Goal: Task Accomplishment & Management: Manage account settings

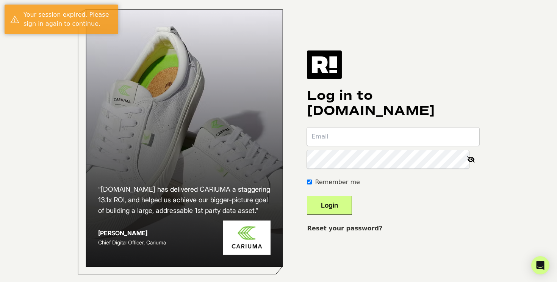
click at [0, 281] on com-1password-button at bounding box center [0, 283] width 0 height 0
type input "[PERSON_NAME][EMAIL_ADDRESS][PERSON_NAME][DOMAIN_NAME]"
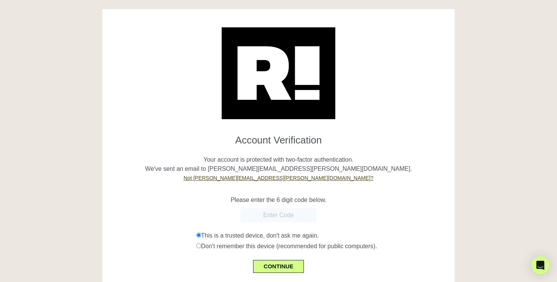
click at [277, 211] on input "text" at bounding box center [279, 215] width 76 height 14
paste input "608616"
type input "608616"
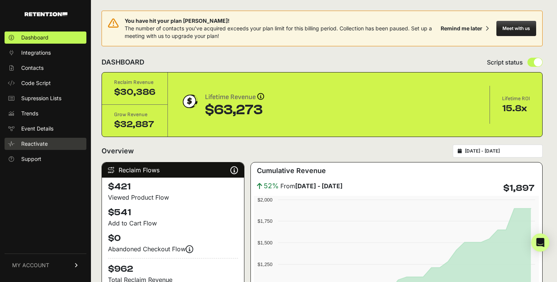
click at [52, 143] on link "Reactivate" at bounding box center [46, 144] width 82 height 12
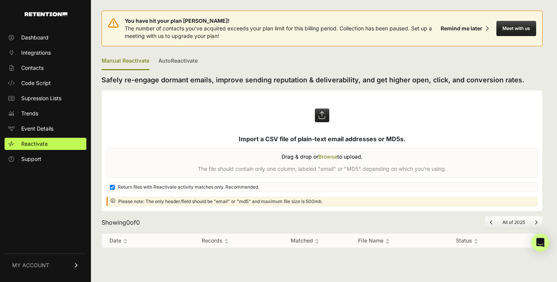
click at [41, 265] on span "MY ACCOUNT" at bounding box center [30, 265] width 37 height 8
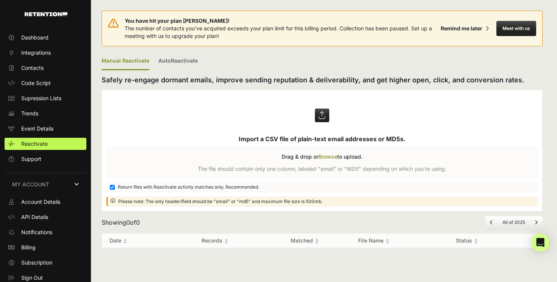
scroll to position [3, 0]
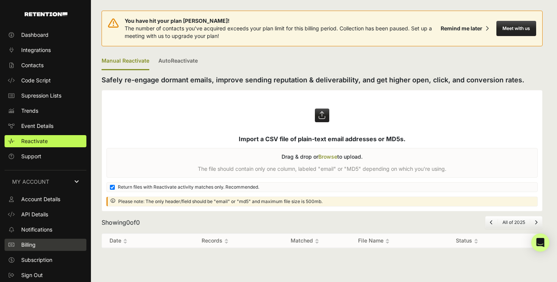
click at [50, 239] on link "Billing" at bounding box center [46, 244] width 82 height 12
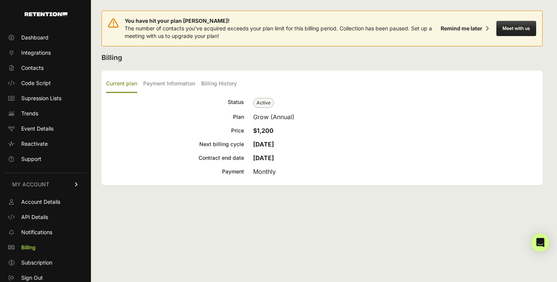
scroll to position [3, 0]
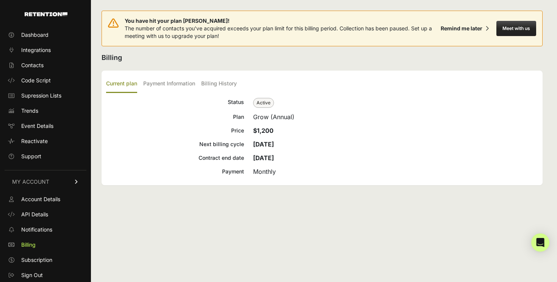
drag, startPoint x: 277, startPoint y: 132, endPoint x: 235, endPoint y: 128, distance: 42.2
click at [235, 128] on div "Price $1,200" at bounding box center [322, 130] width 432 height 9
drag, startPoint x: 293, startPoint y: 158, endPoint x: 255, endPoint y: 159, distance: 37.2
click at [255, 159] on div "[DATE]" at bounding box center [395, 157] width 285 height 9
click at [292, 142] on div "[DATE]" at bounding box center [395, 143] width 285 height 9
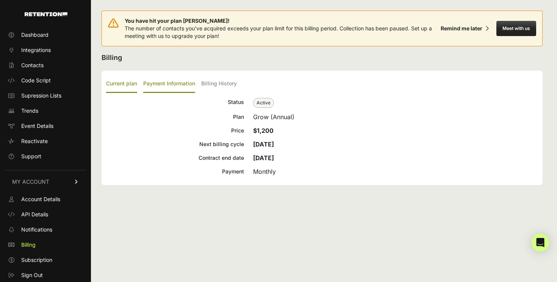
click at [187, 83] on label "Payment Information" at bounding box center [169, 84] width 52 height 18
click at [0, 0] on input "Payment Information" at bounding box center [0, 0] width 0 height 0
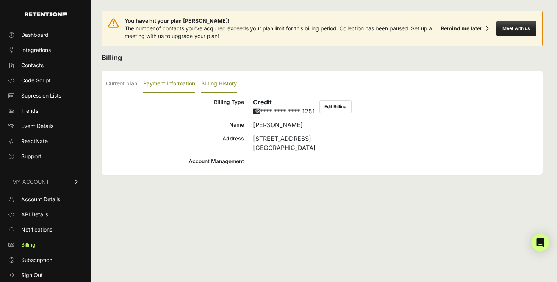
click at [211, 85] on label "Billing History" at bounding box center [219, 84] width 36 height 18
click at [0, 0] on input "Billing History" at bounding box center [0, 0] width 0 height 0
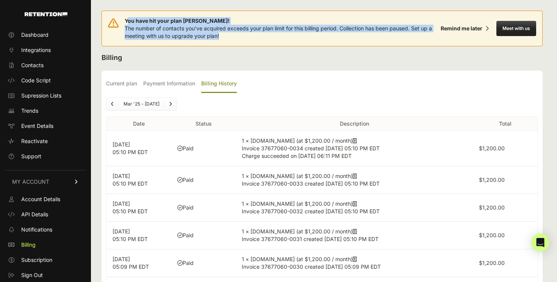
drag, startPoint x: 127, startPoint y: 20, endPoint x: 223, endPoint y: 36, distance: 97.5
click at [223, 36] on div "You have hit your plan [PERSON_NAME]! The number of contacts you've acquired ex…" at bounding box center [281, 28] width 313 height 23
click at [58, 38] on link "Dashboard" at bounding box center [46, 35] width 82 height 12
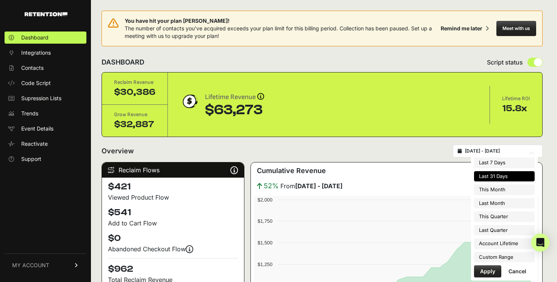
click at [517, 148] on input "[DATE] - [DATE]" at bounding box center [501, 151] width 73 height 6
click at [483, 270] on button "Apply" at bounding box center [487, 271] width 27 height 12
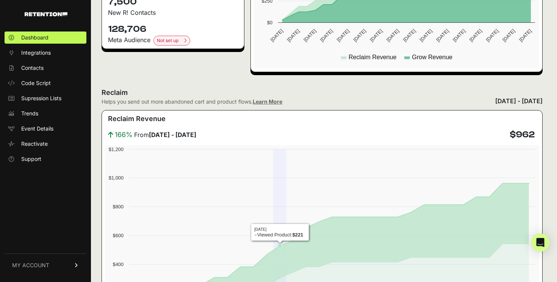
scroll to position [188, 0]
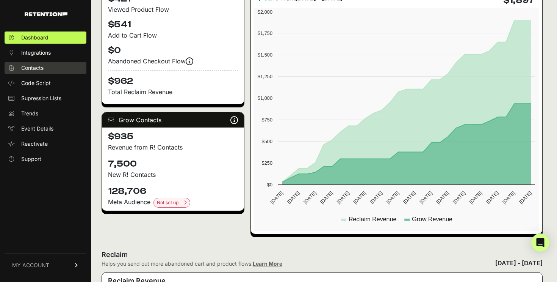
click at [63, 70] on link "Contacts" at bounding box center [46, 68] width 82 height 12
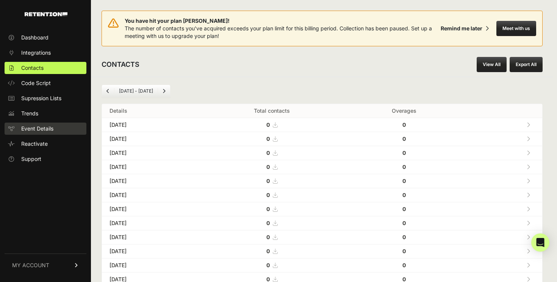
click at [36, 130] on span "Event Details" at bounding box center [37, 129] width 32 height 8
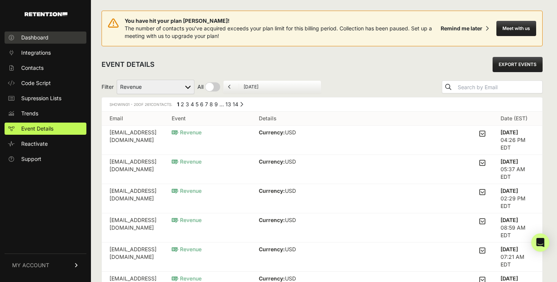
click at [54, 41] on link "Dashboard" at bounding box center [46, 37] width 82 height 12
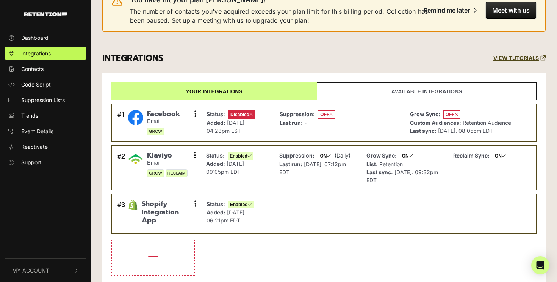
scroll to position [25, 0]
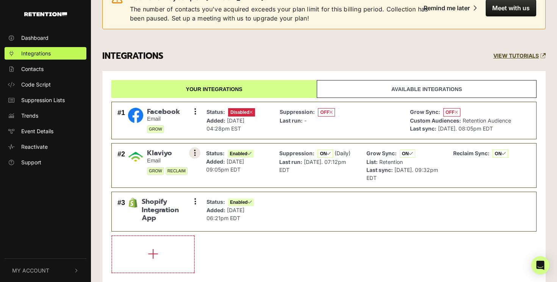
click at [198, 152] on button at bounding box center [194, 152] width 11 height 11
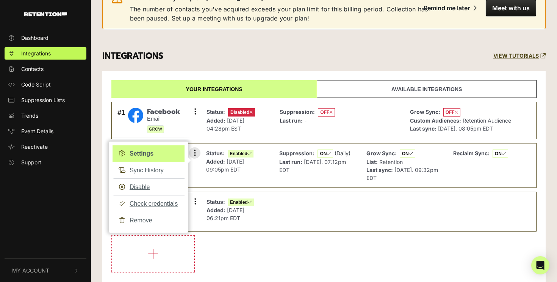
click at [150, 155] on link "Settings" at bounding box center [149, 153] width 72 height 17
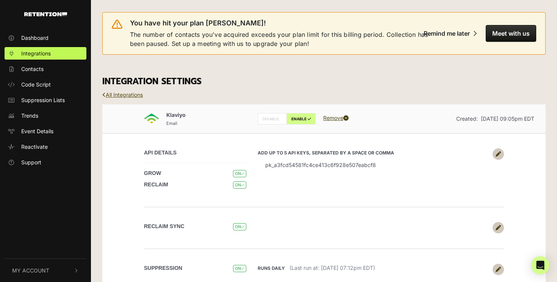
click at [125, 94] on link "All Integrations" at bounding box center [122, 94] width 41 height 6
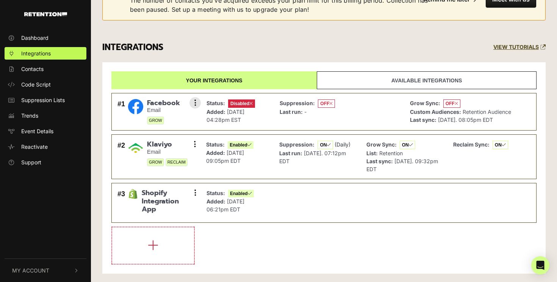
scroll to position [37, 0]
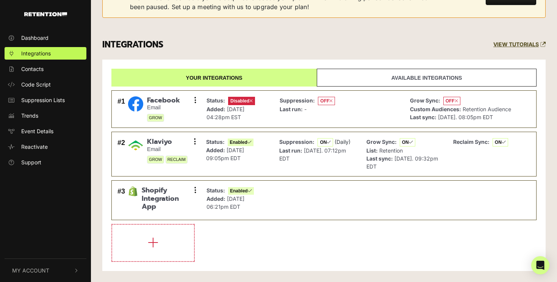
click at [53, 46] on ul "Dashboard Integrations Contacts Code Script Suppression Lists Trends Event Deta…" at bounding box center [45, 99] width 91 height 137
click at [48, 41] on span "Dashboard" at bounding box center [34, 38] width 27 height 8
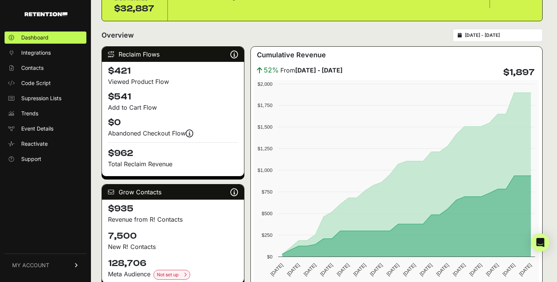
scroll to position [148, 0]
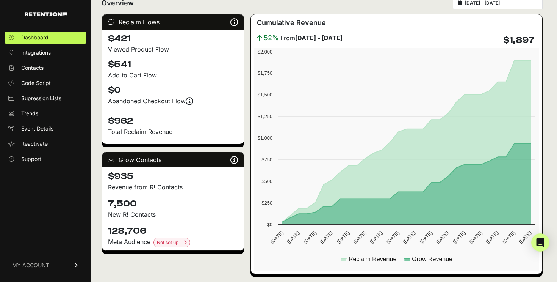
drag, startPoint x: 134, startPoint y: 180, endPoint x: 108, endPoint y: 180, distance: 26.5
click at [108, 180] on div "$935 Revenue from R! Contacts" at bounding box center [173, 180] width 142 height 27
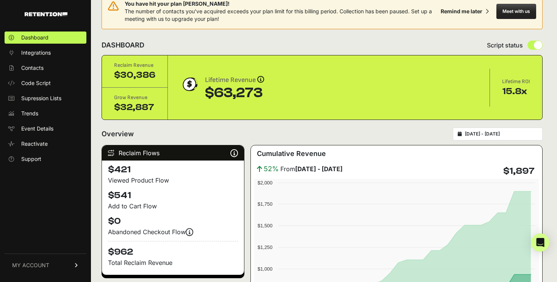
scroll to position [0, 0]
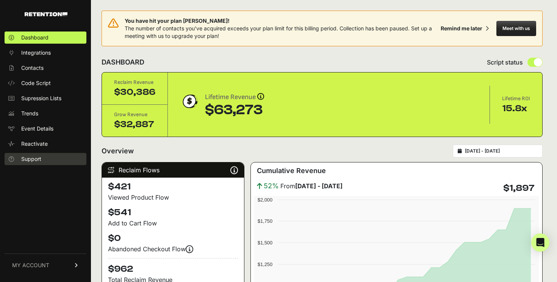
click at [55, 157] on link "Support" at bounding box center [46, 159] width 82 height 12
click at [54, 266] on link "MY ACCOUNT" at bounding box center [46, 264] width 82 height 23
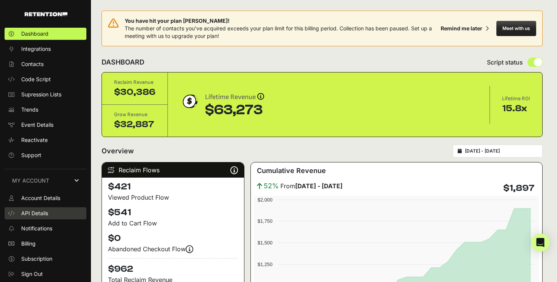
scroll to position [3, 0]
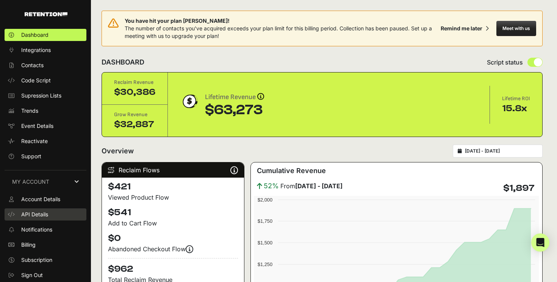
click at [56, 213] on link "API Details" at bounding box center [46, 214] width 82 height 12
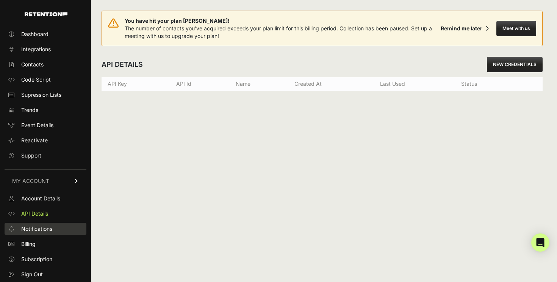
scroll to position [3, 0]
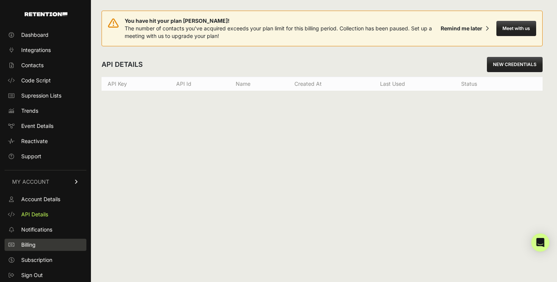
click at [35, 246] on span "Billing" at bounding box center [28, 245] width 14 height 8
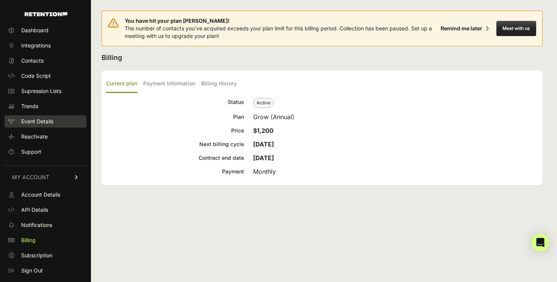
scroll to position [3, 0]
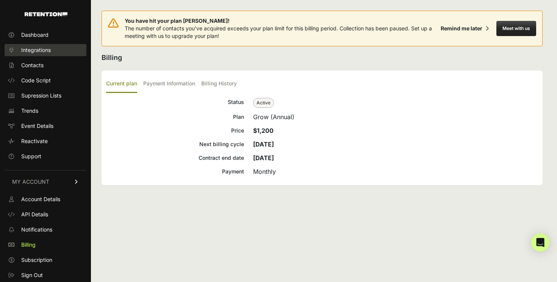
click at [50, 51] on span "Integrations" at bounding box center [36, 50] width 30 height 8
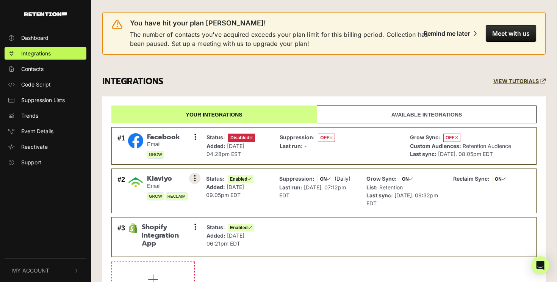
click at [191, 180] on button at bounding box center [194, 177] width 11 height 11
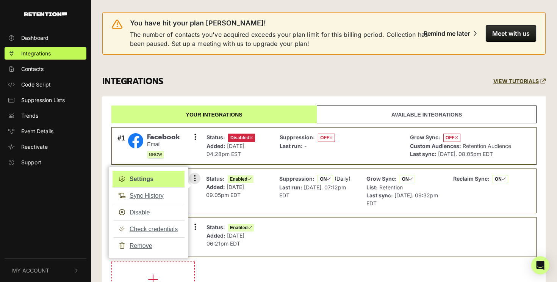
click at [149, 181] on link "Settings" at bounding box center [149, 179] width 72 height 17
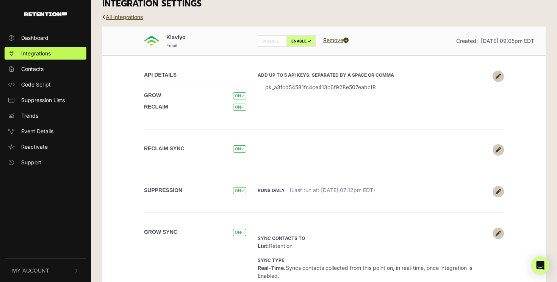
scroll to position [73, 0]
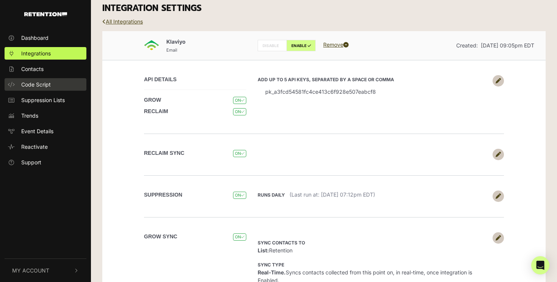
click at [50, 80] on span "Code Script" at bounding box center [36, 84] width 30 height 8
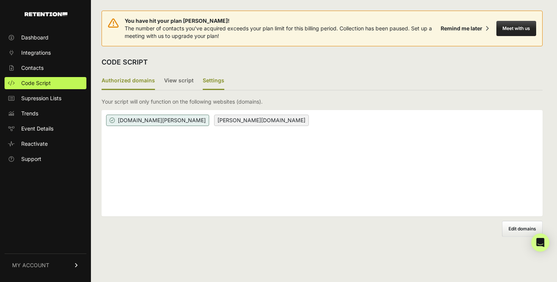
click at [217, 77] on label "Settings" at bounding box center [214, 81] width 22 height 18
click at [0, 0] on input "Settings" at bounding box center [0, 0] width 0 height 0
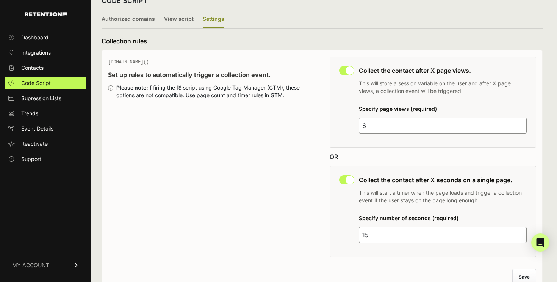
scroll to position [83, 0]
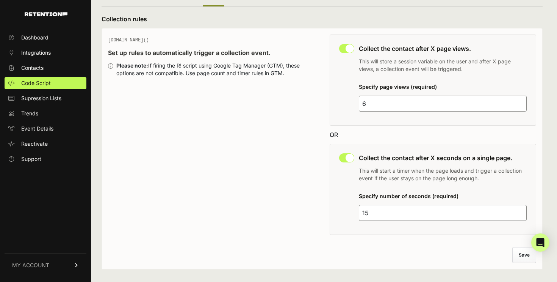
drag, startPoint x: 374, startPoint y: 216, endPoint x: 352, endPoint y: 210, distance: 22.6
click at [352, 210] on div "This collection rule must be disabled in order to use Grow IQ. Collect the cont…" at bounding box center [433, 189] width 207 height 91
type input "60"
click at [374, 101] on input "6" at bounding box center [443, 104] width 168 height 16
type input "6"
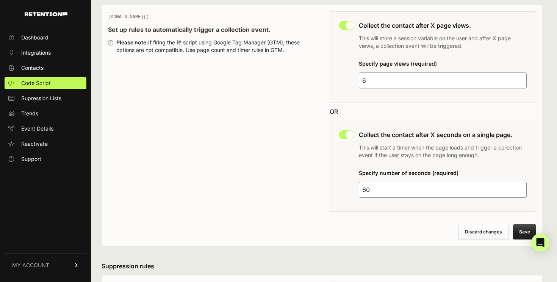
scroll to position [109, 0]
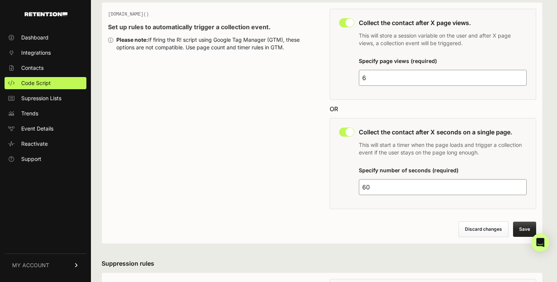
click at [518, 224] on button "Save" at bounding box center [524, 228] width 23 height 15
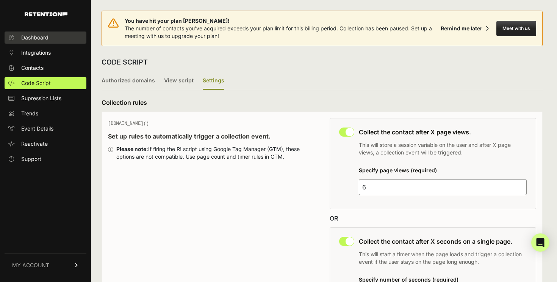
click at [64, 36] on link "Dashboard" at bounding box center [46, 37] width 82 height 12
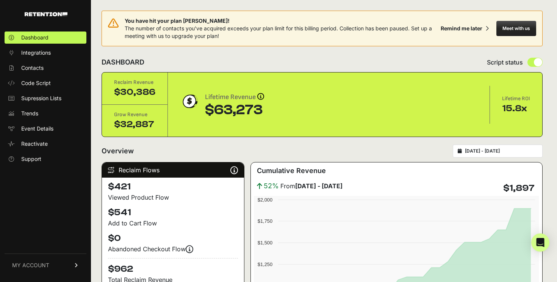
click at [36, 262] on span "MY ACCOUNT" at bounding box center [30, 265] width 37 height 8
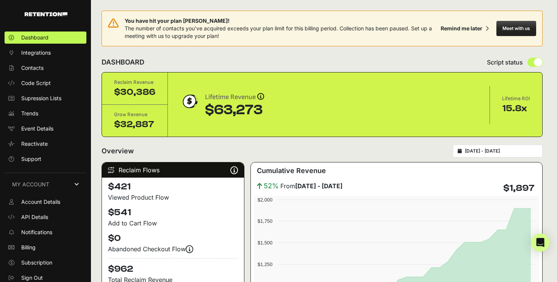
scroll to position [3, 0]
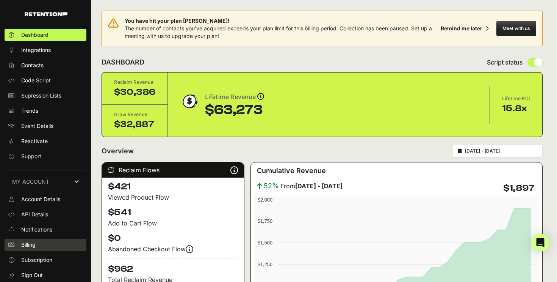
click at [44, 243] on link "Billing" at bounding box center [46, 244] width 82 height 12
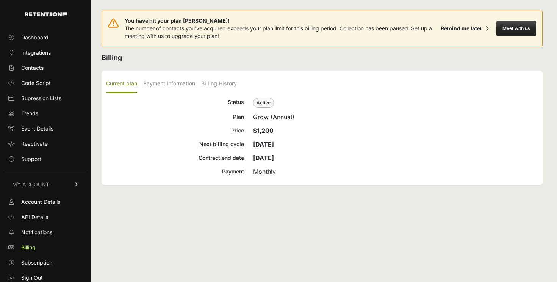
scroll to position [3, 0]
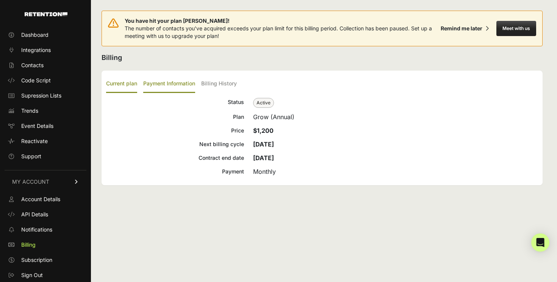
click at [186, 86] on label "Payment Information" at bounding box center [169, 84] width 52 height 18
click at [0, 0] on input "Payment Information" at bounding box center [0, 0] width 0 height 0
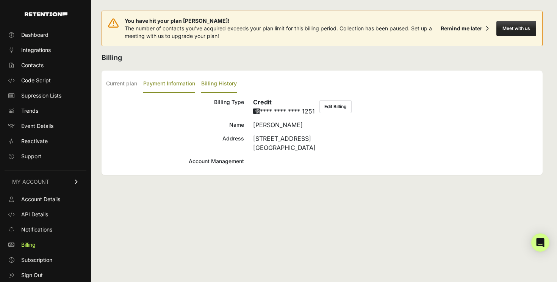
click at [219, 86] on label "Billing History" at bounding box center [219, 84] width 36 height 18
click at [0, 0] on input "Billing History" at bounding box center [0, 0] width 0 height 0
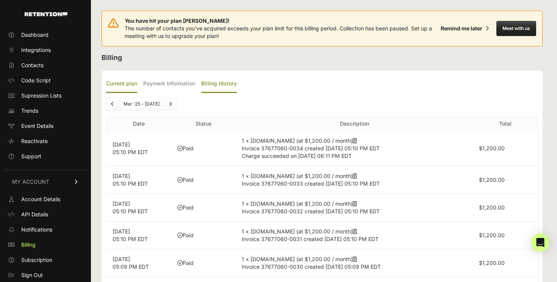
click at [107, 86] on label "Current plan" at bounding box center [121, 84] width 31 height 18
click at [0, 0] on input "Current plan" at bounding box center [0, 0] width 0 height 0
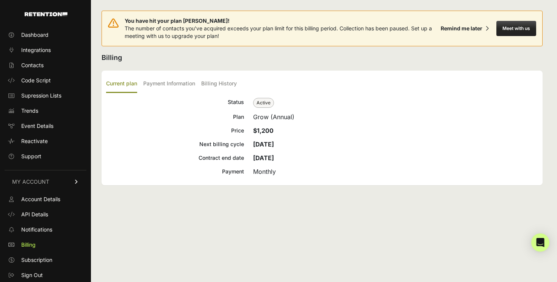
click at [263, 119] on div "Grow (Annual)" at bounding box center [395, 116] width 285 height 9
click at [299, 118] on div "Grow (Annual)" at bounding box center [395, 116] width 285 height 9
drag, startPoint x: 299, startPoint y: 118, endPoint x: 270, endPoint y: 119, distance: 28.8
click at [270, 119] on div "Grow (Annual)" at bounding box center [395, 116] width 285 height 9
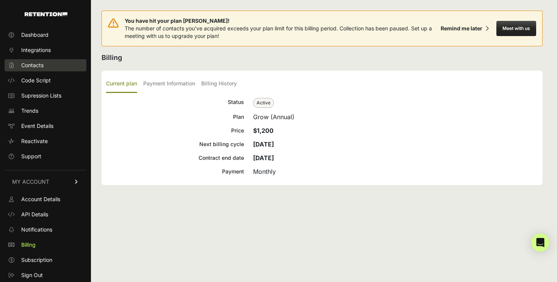
click at [55, 63] on link "Contacts" at bounding box center [46, 65] width 82 height 12
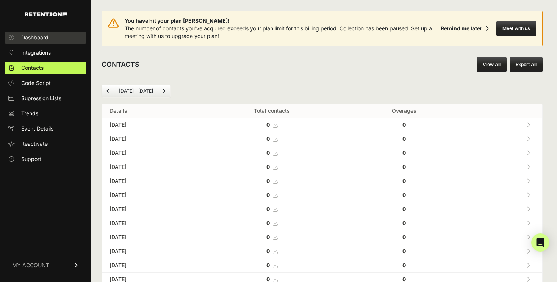
click at [38, 36] on span "Dashboard" at bounding box center [34, 38] width 27 height 8
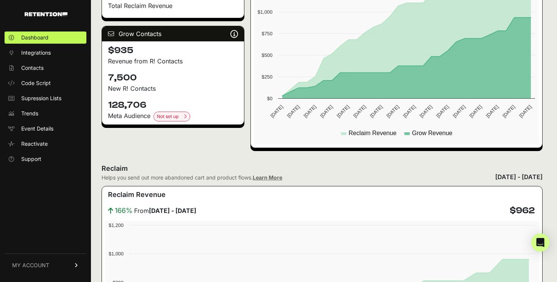
scroll to position [288, 0]
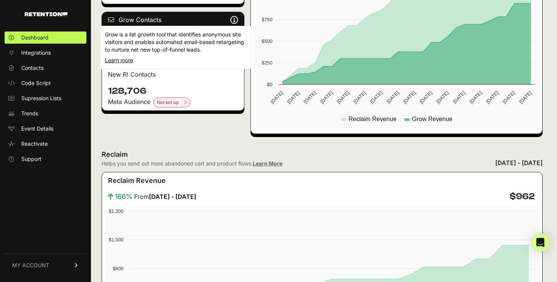
click at [234, 20] on icon at bounding box center [234, 20] width 8 height 0
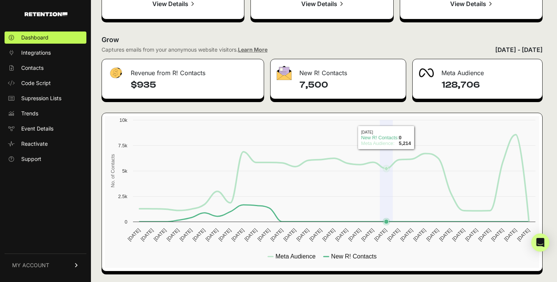
scroll to position [891, 0]
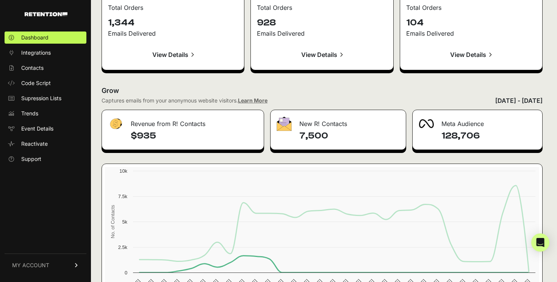
drag, startPoint x: 329, startPoint y: 136, endPoint x: 289, endPoint y: 140, distance: 39.9
click at [289, 140] on div "7,500" at bounding box center [338, 140] width 135 height 20
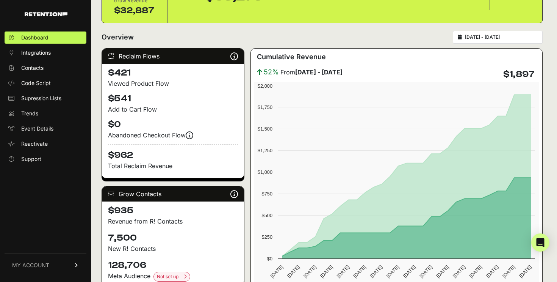
scroll to position [0, 0]
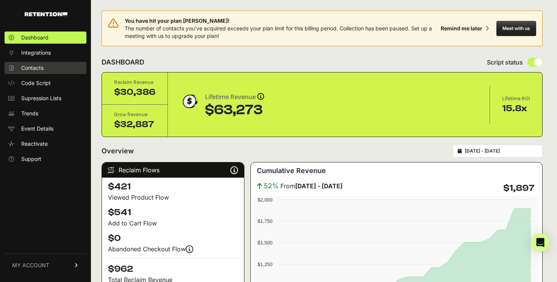
click at [54, 64] on link "Contacts" at bounding box center [46, 68] width 82 height 12
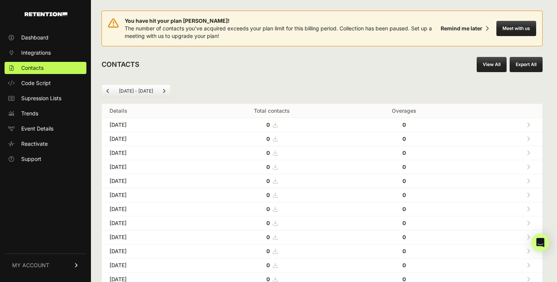
click at [107, 89] on icon "Previous" at bounding box center [108, 91] width 3 height 5
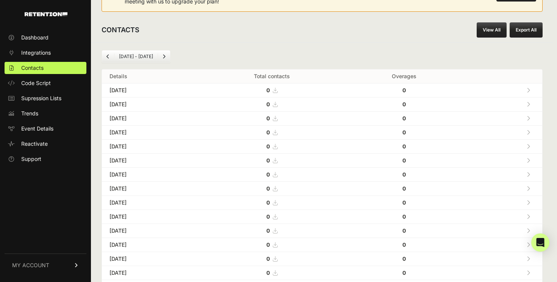
scroll to position [28, 0]
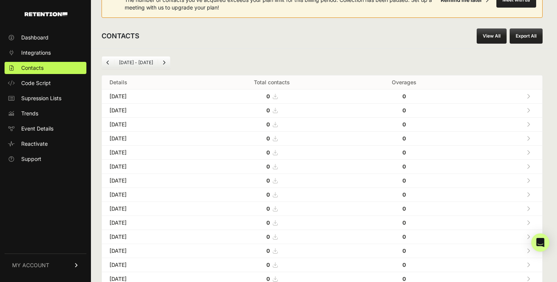
click at [111, 65] on link "Previous" at bounding box center [108, 62] width 12 height 12
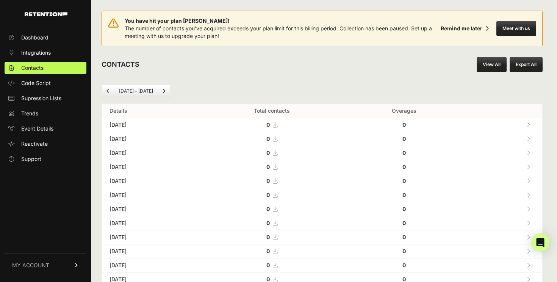
click at [163, 91] on icon "Next" at bounding box center [164, 91] width 3 height 5
click at [44, 43] on link "Dashboard" at bounding box center [46, 37] width 82 height 12
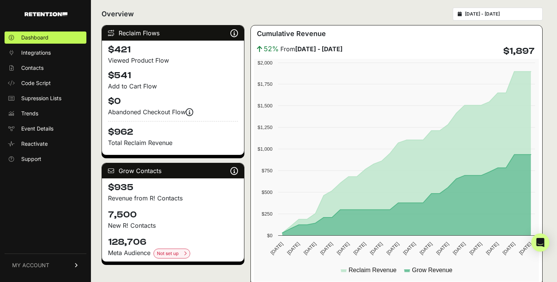
scroll to position [141, 0]
